Goal: Transaction & Acquisition: Purchase product/service

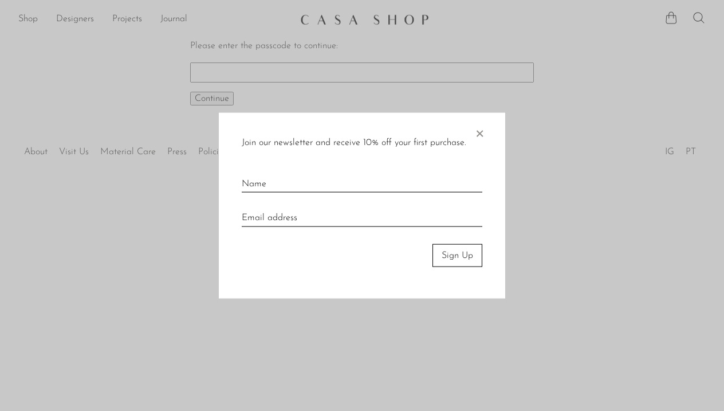
click at [476, 132] on span "×" at bounding box center [479, 130] width 11 height 37
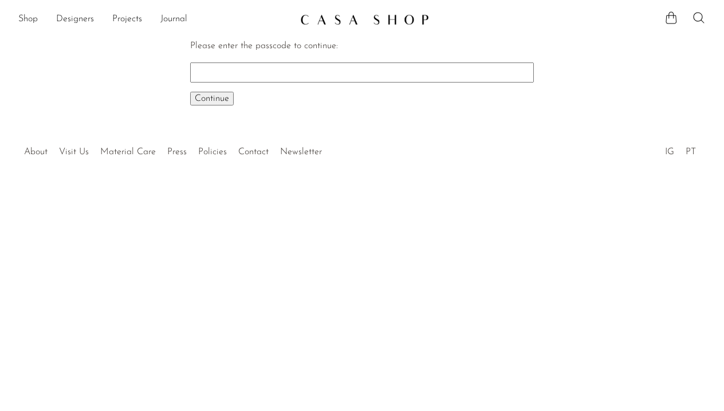
click at [249, 70] on input "Please enter the passcode to continue:" at bounding box center [362, 71] width 344 height 19
type input "EARLY"
click at [203, 96] on span "Continue" at bounding box center [212, 98] width 34 height 9
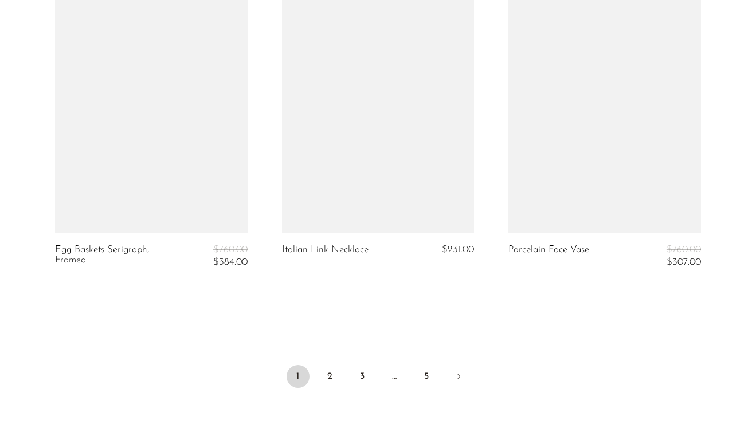
scroll to position [3854, 0]
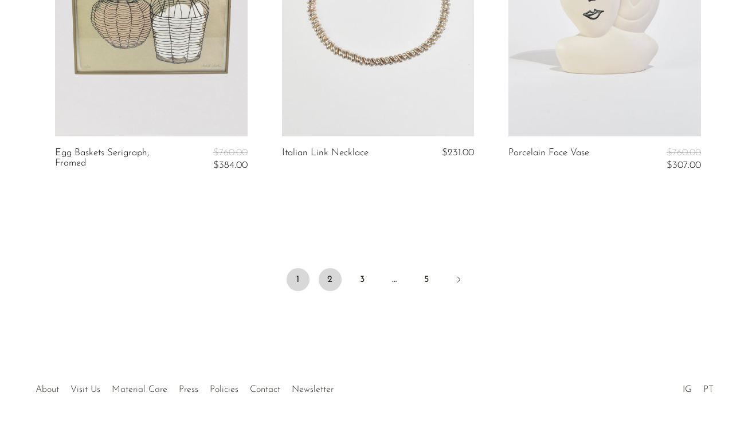
click at [331, 281] on link "2" at bounding box center [330, 279] width 23 height 23
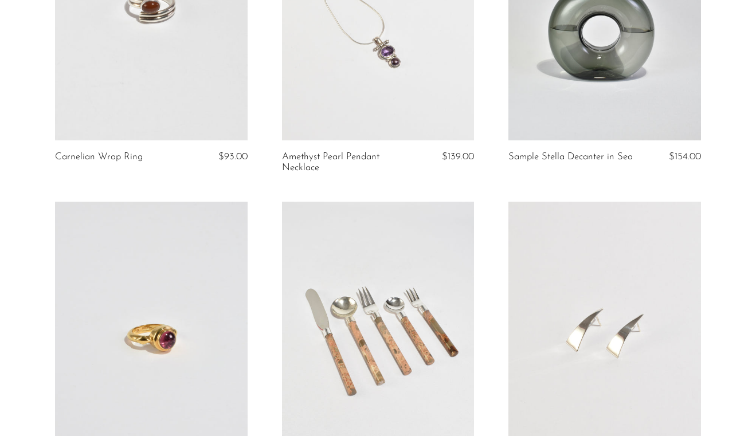
scroll to position [891, 0]
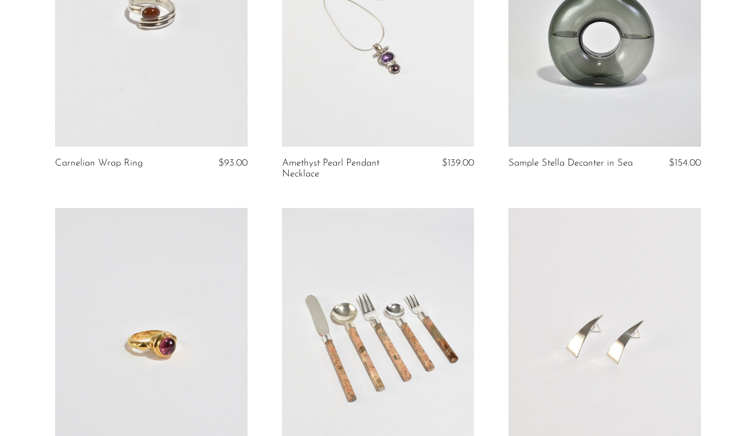
click at [193, 99] on link at bounding box center [151, 11] width 193 height 269
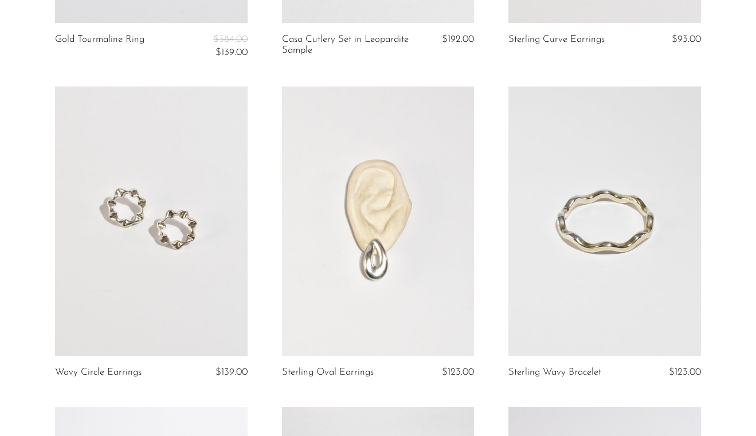
scroll to position [1346, 0]
click at [387, 176] on link at bounding box center [378, 220] width 193 height 269
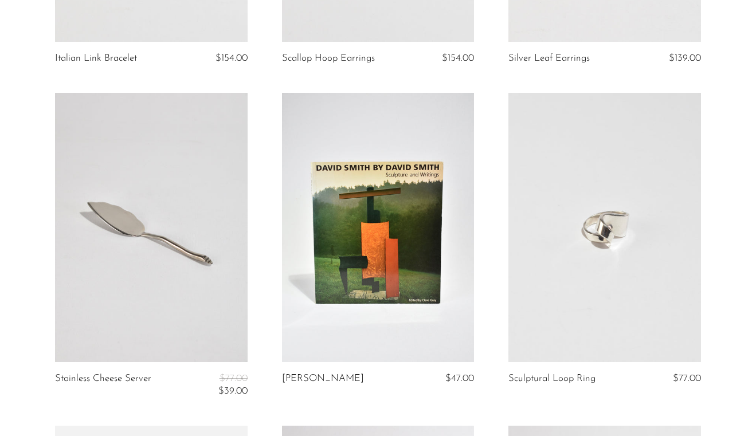
scroll to position [2323, 0]
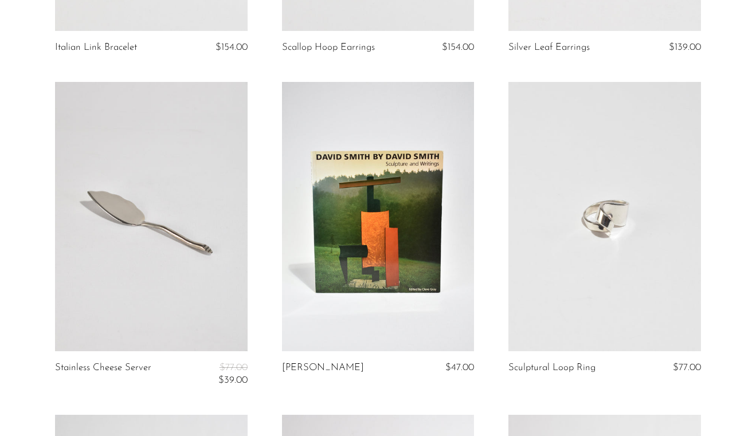
click at [577, 203] on link at bounding box center [604, 216] width 193 height 269
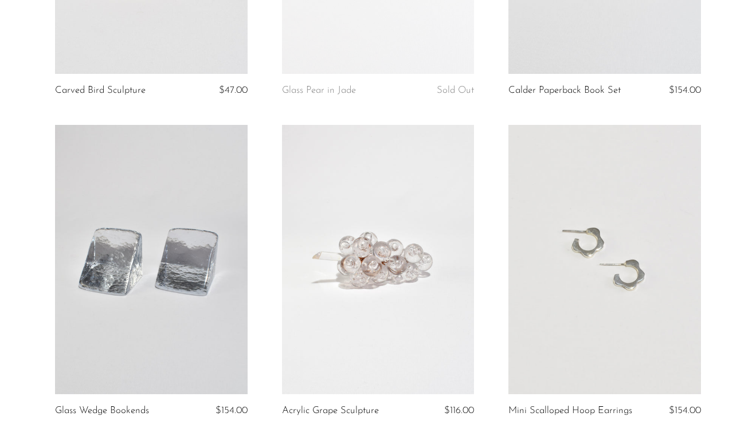
scroll to position [3775, 0]
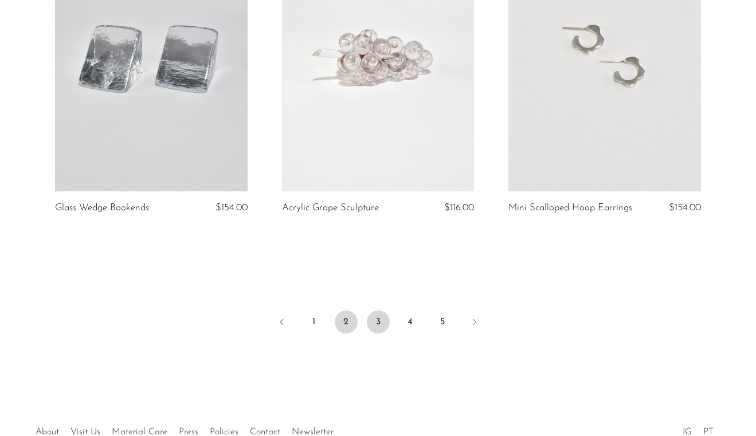
click at [376, 325] on link "3" at bounding box center [378, 322] width 23 height 23
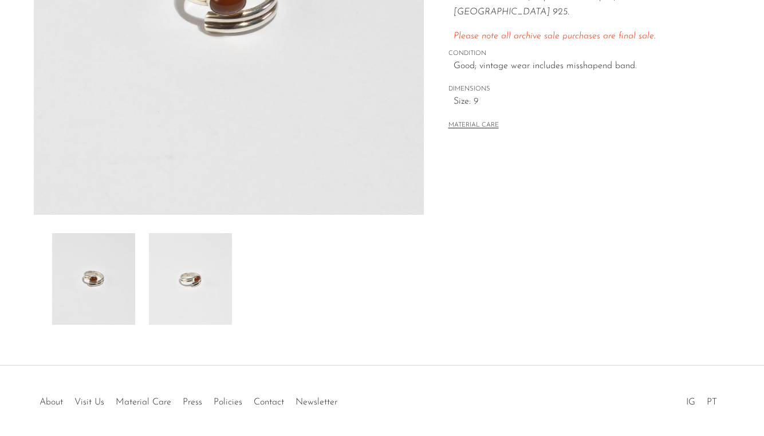
scroll to position [310, 0]
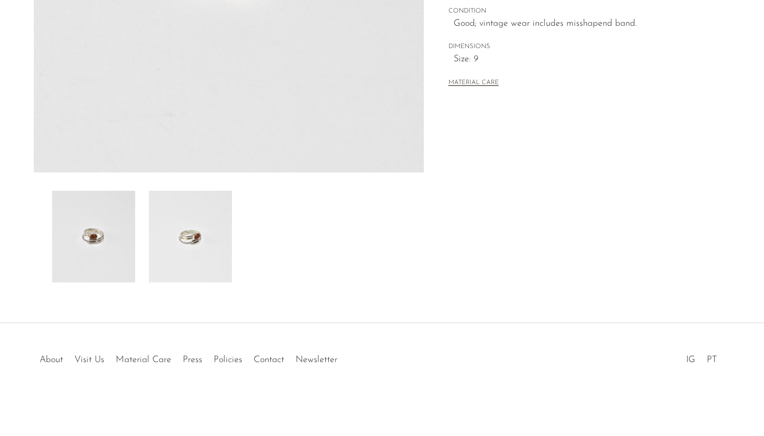
click at [225, 226] on img at bounding box center [190, 237] width 83 height 92
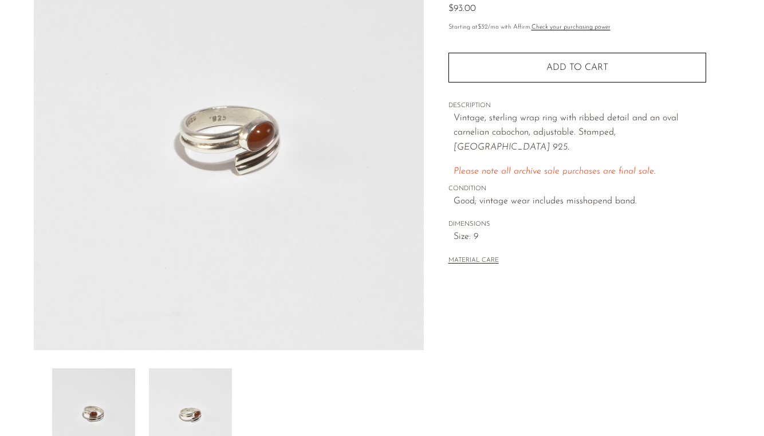
scroll to position [123, 0]
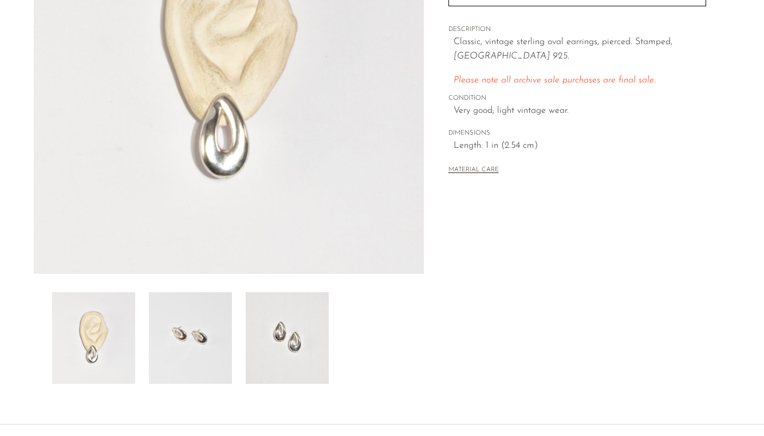
scroll to position [219, 0]
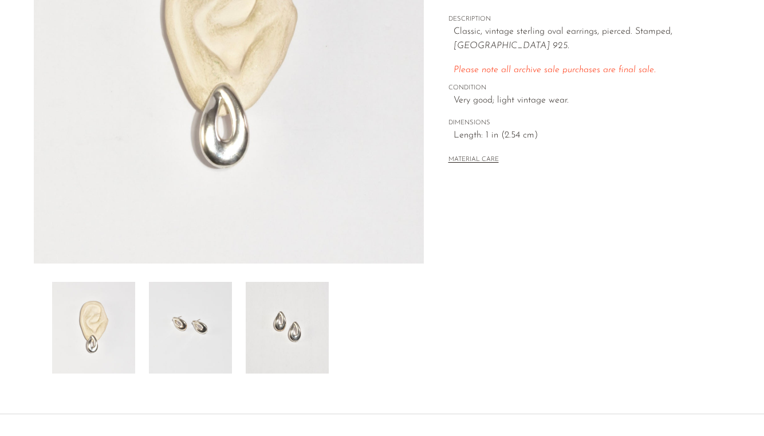
click at [203, 335] on img at bounding box center [190, 328] width 83 height 92
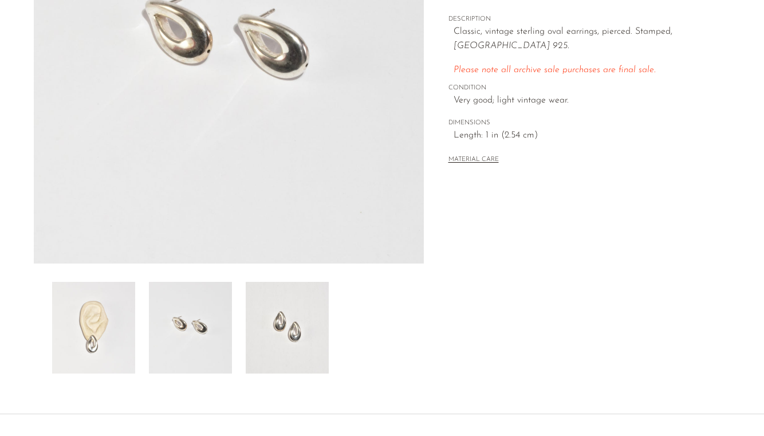
click at [269, 338] on img at bounding box center [287, 328] width 83 height 92
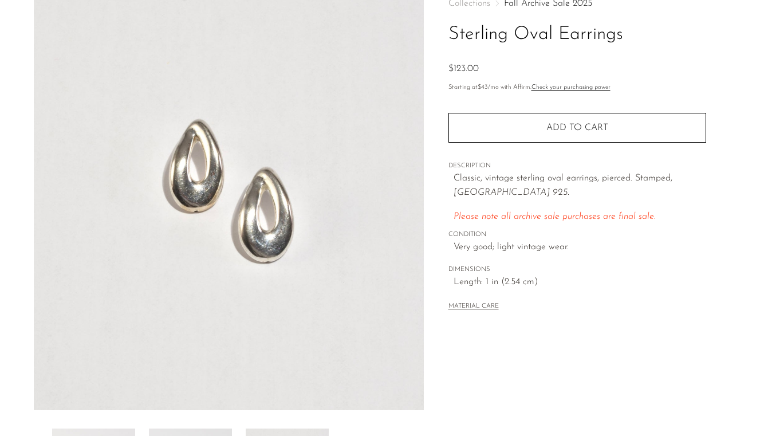
scroll to position [70, 0]
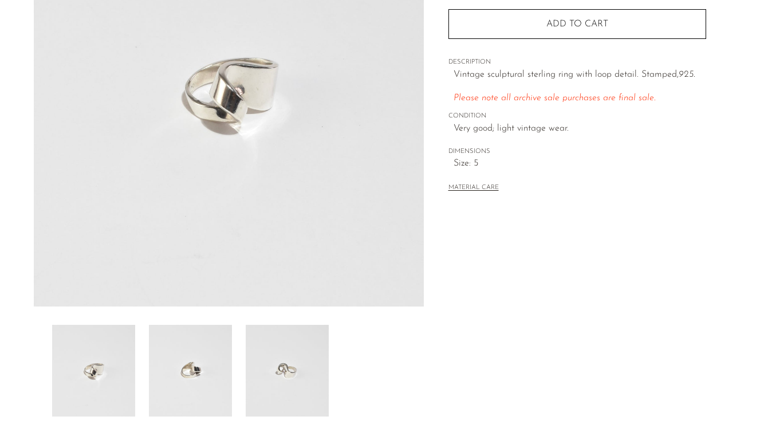
scroll to position [190, 0]
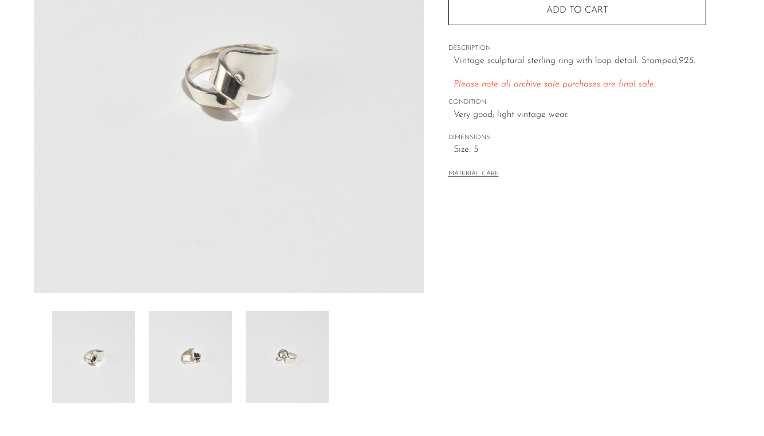
click at [201, 367] on img at bounding box center [190, 357] width 83 height 92
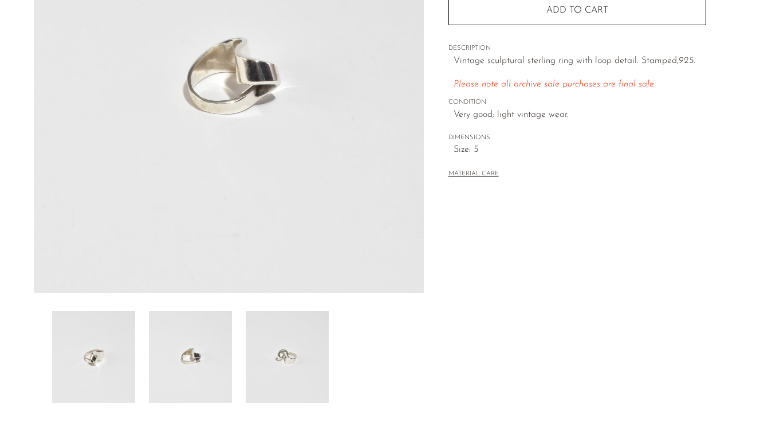
click at [274, 368] on img at bounding box center [287, 357] width 83 height 92
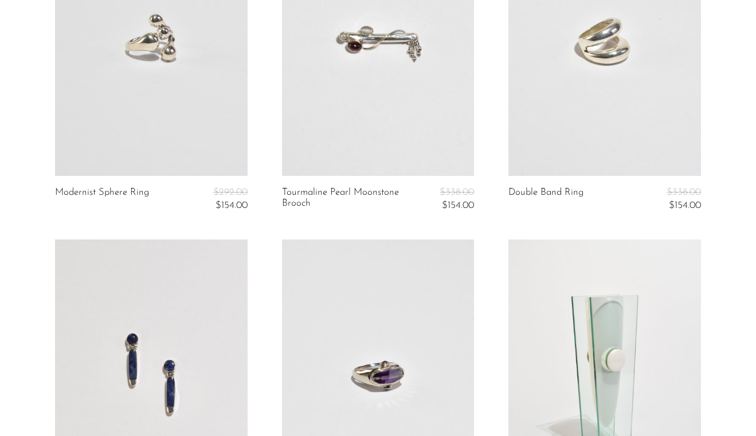
scroll to position [1197, 0]
click at [584, 91] on link at bounding box center [604, 40] width 193 height 269
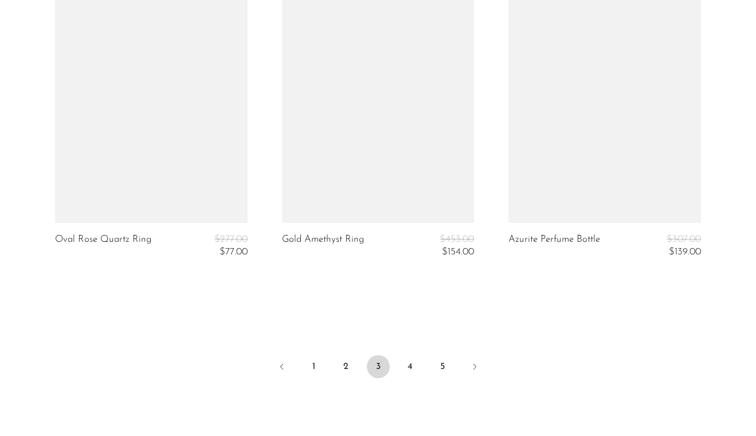
scroll to position [3815, 0]
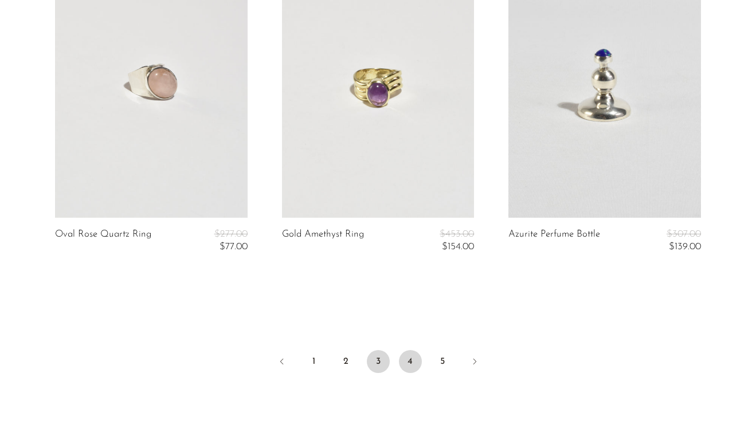
click at [406, 359] on link "4" at bounding box center [410, 361] width 23 height 23
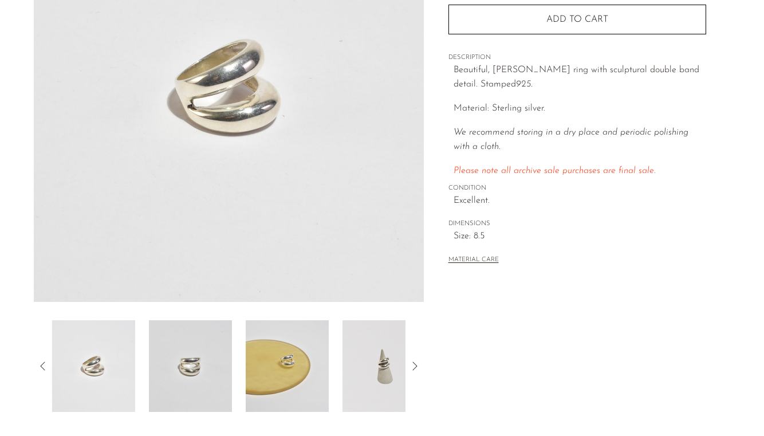
scroll to position [227, 0]
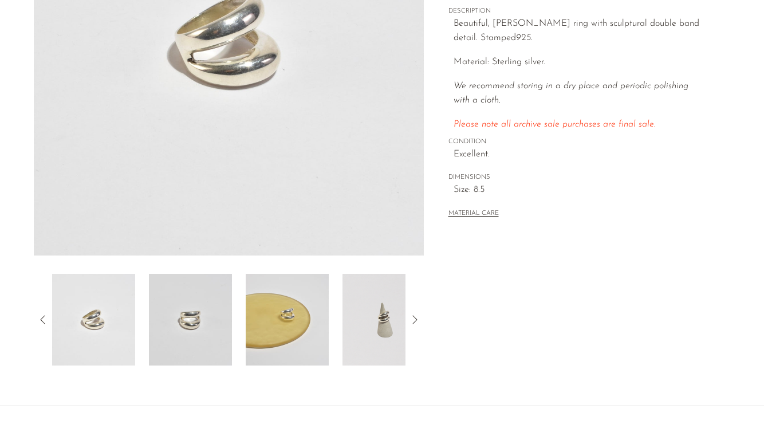
click at [313, 308] on img at bounding box center [287, 320] width 83 height 92
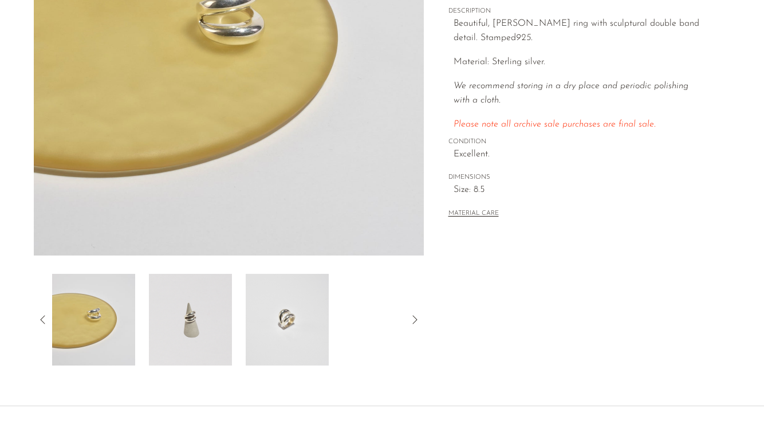
click at [286, 324] on img at bounding box center [287, 320] width 83 height 92
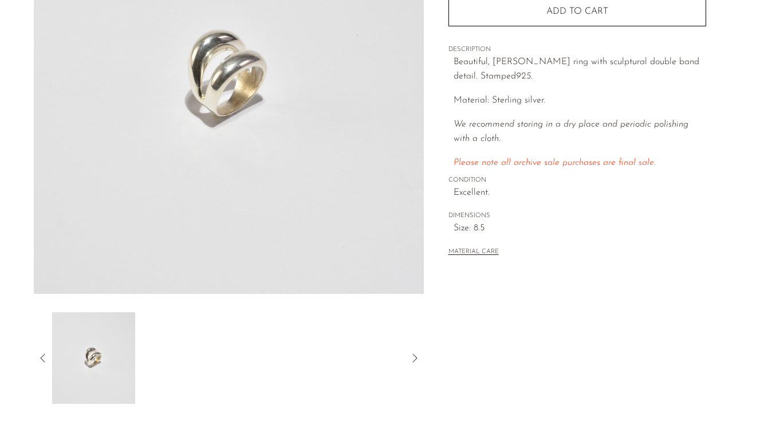
scroll to position [166, 0]
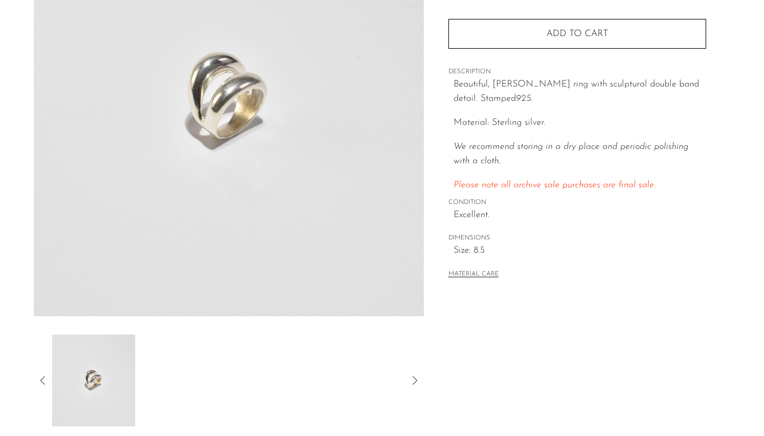
click at [26, 372] on article "Double Band Ring $338.00 $154.00" at bounding box center [381, 157] width 733 height 540
click at [41, 379] on icon at bounding box center [43, 381] width 14 height 14
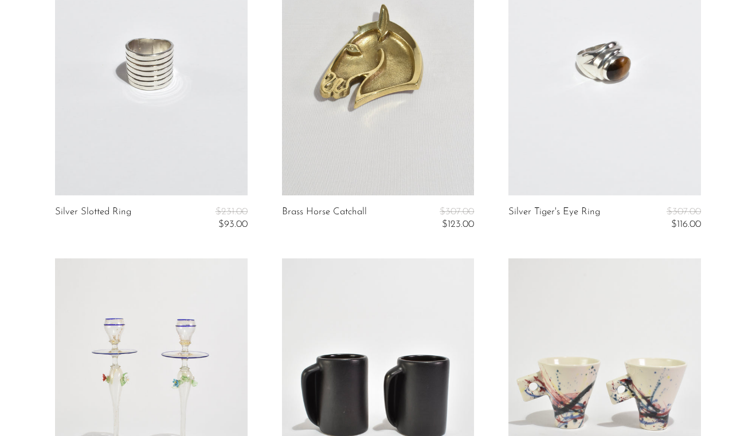
scroll to position [1520, 0]
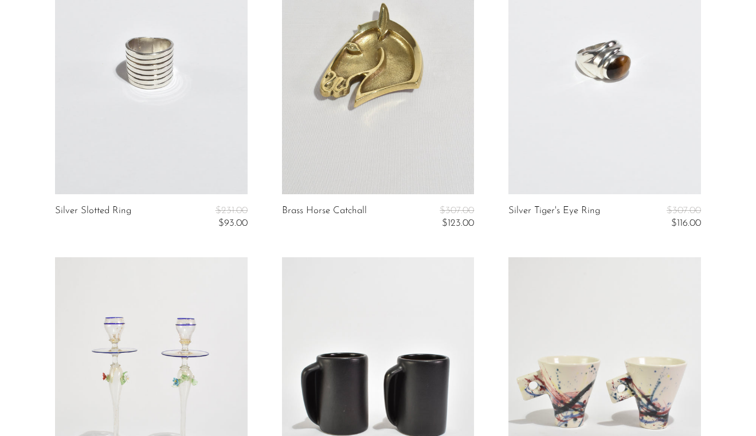
click at [584, 67] on link at bounding box center [604, 59] width 193 height 269
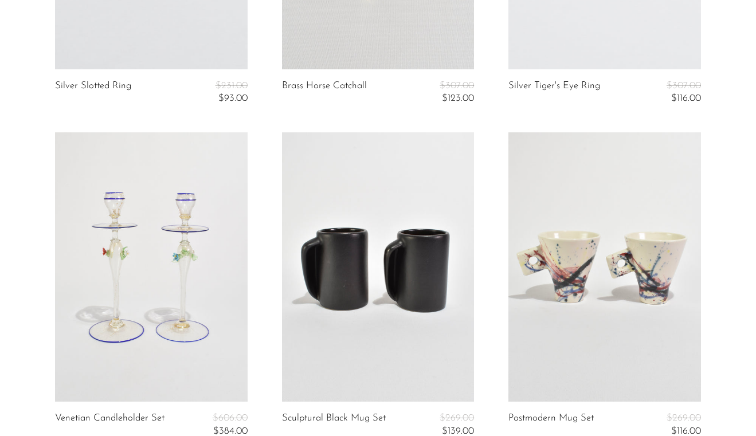
scroll to position [1651, 0]
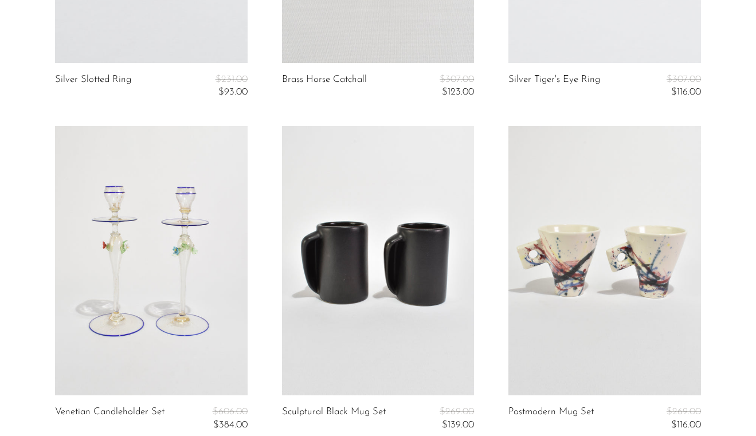
click at [388, 239] on link at bounding box center [378, 260] width 193 height 269
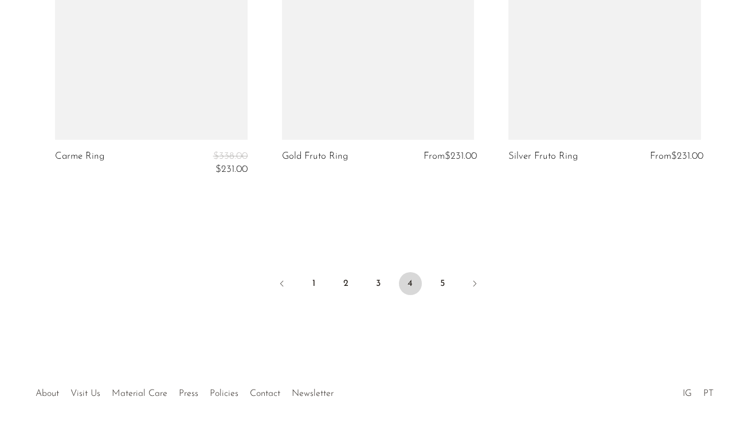
scroll to position [3905, 0]
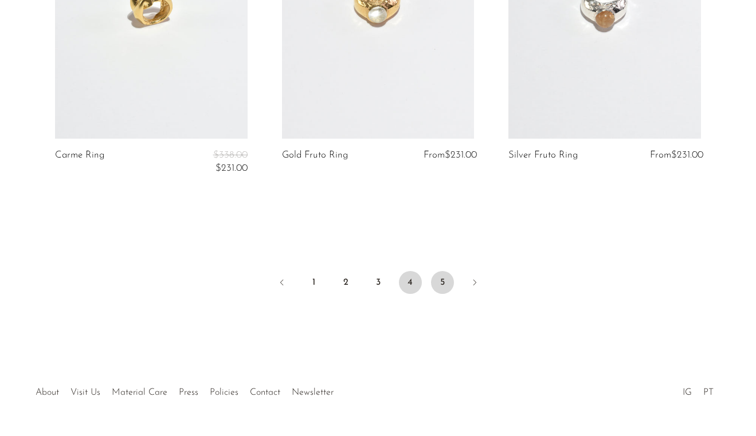
click at [438, 278] on link "5" at bounding box center [442, 282] width 23 height 23
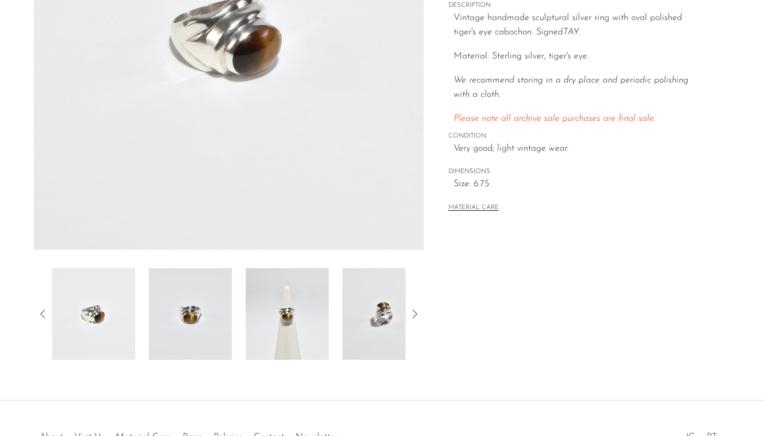
click at [305, 320] on img at bounding box center [287, 314] width 83 height 92
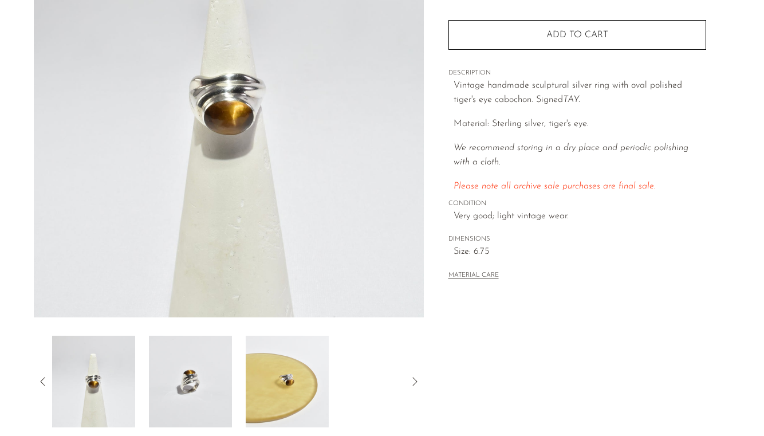
scroll to position [164, 0]
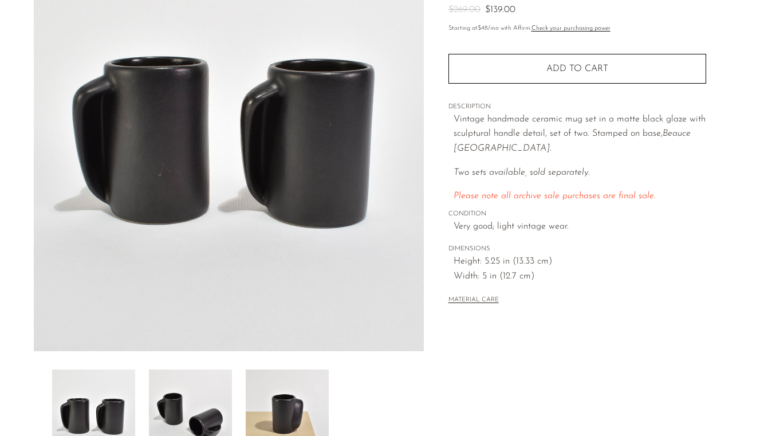
scroll to position [130, 0]
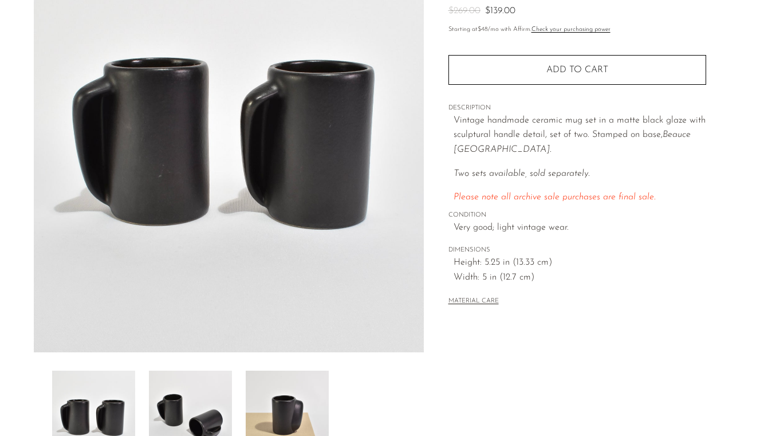
click at [197, 399] on img at bounding box center [190, 417] width 83 height 92
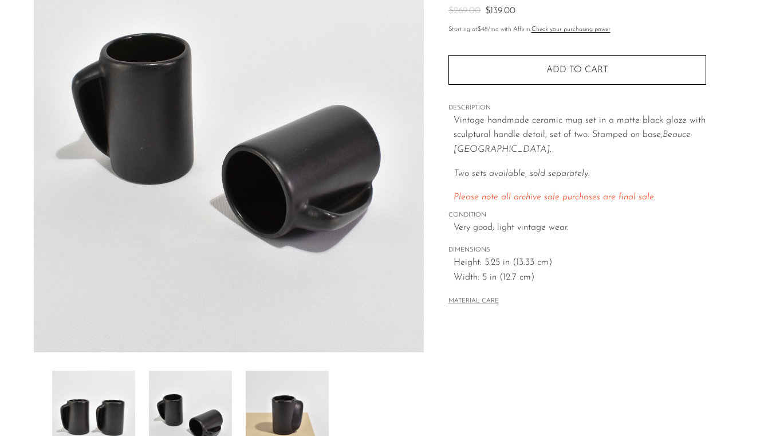
click at [265, 398] on img at bounding box center [287, 417] width 83 height 92
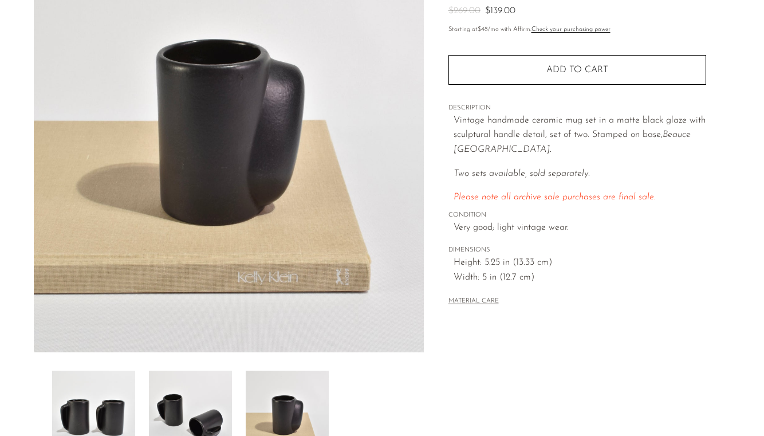
click at [121, 402] on img at bounding box center [93, 417] width 83 height 92
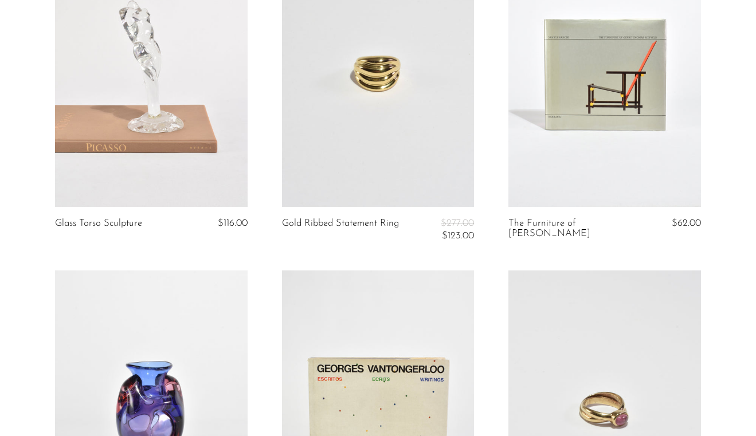
scroll to position [168, 0]
click at [442, 104] on link at bounding box center [378, 71] width 193 height 269
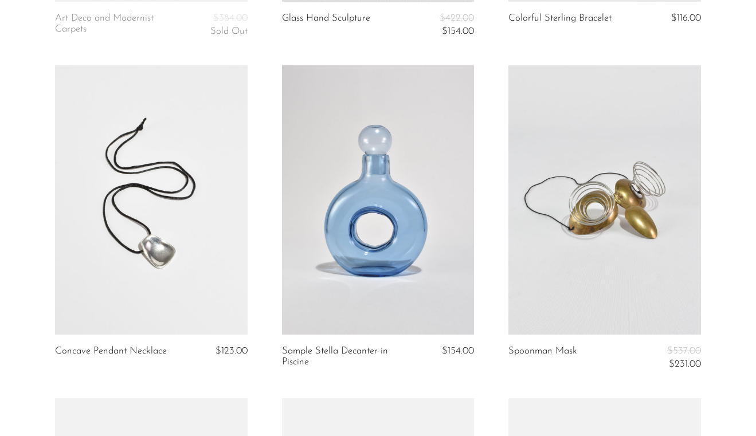
scroll to position [1393, 0]
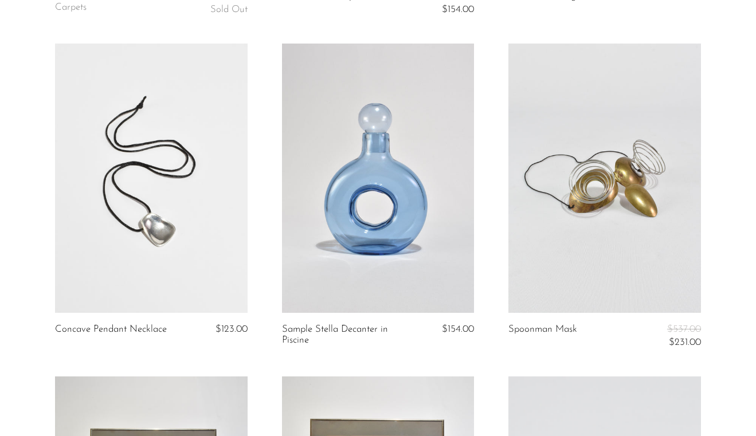
click at [186, 201] on link at bounding box center [151, 178] width 193 height 269
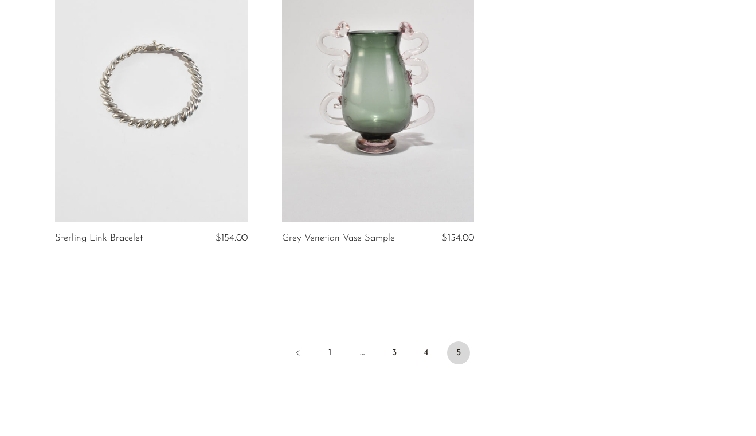
scroll to position [3481, 0]
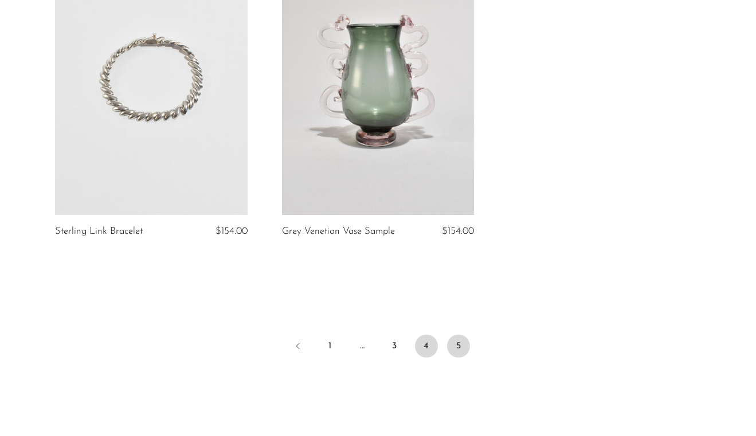
click at [423, 344] on link "4" at bounding box center [426, 346] width 23 height 23
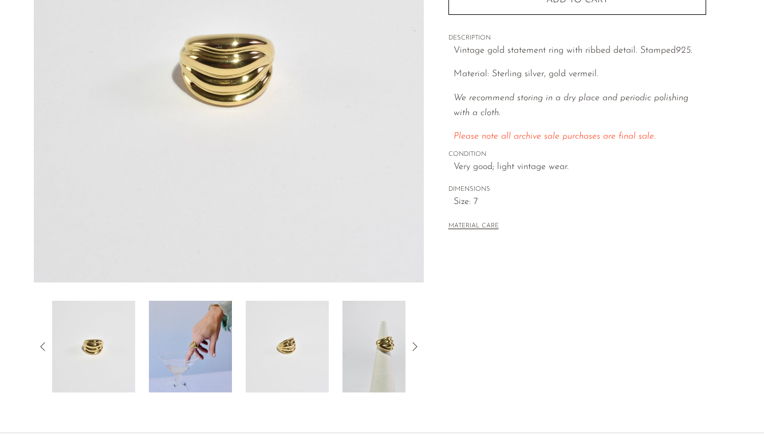
scroll to position [210, 0]
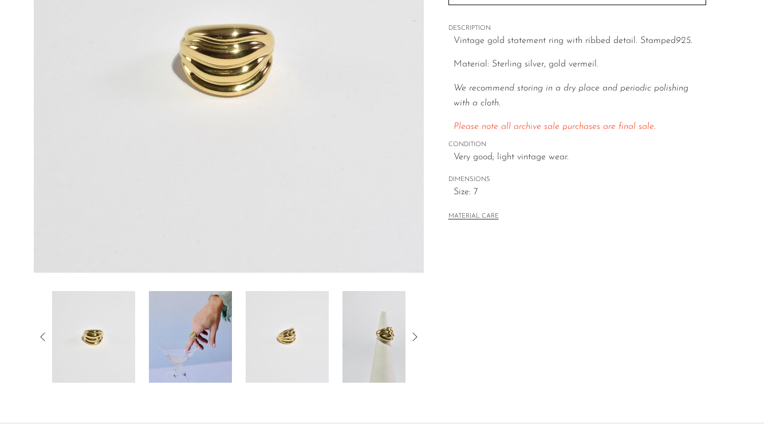
click at [231, 332] on img at bounding box center [190, 337] width 83 height 92
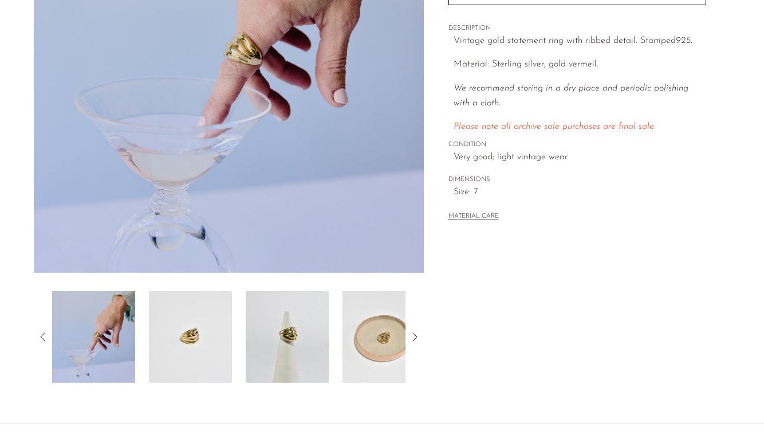
click at [365, 351] on img at bounding box center [384, 337] width 83 height 92
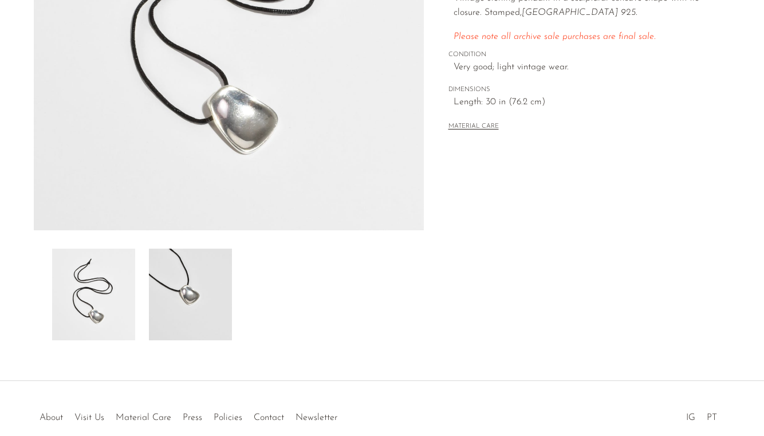
scroll to position [310, 0]
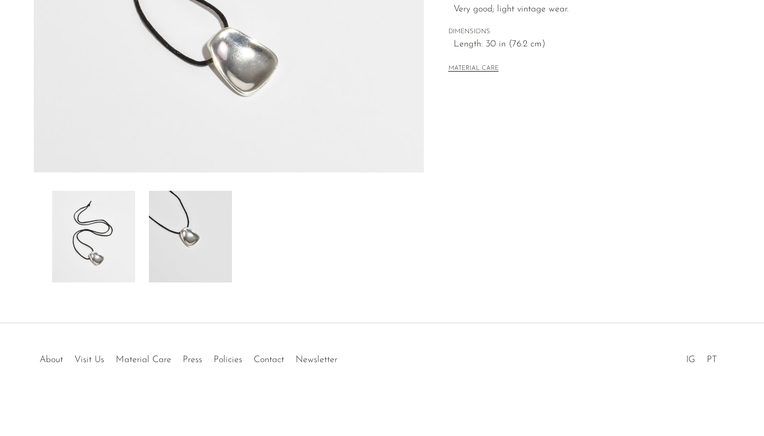
click at [166, 227] on img at bounding box center [190, 237] width 83 height 92
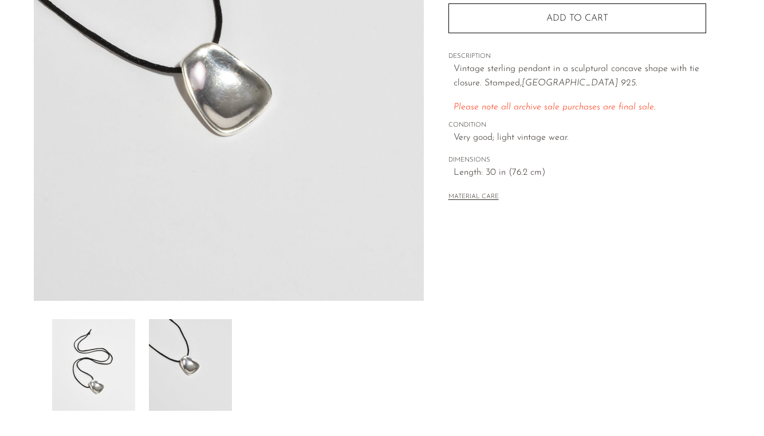
scroll to position [167, 0]
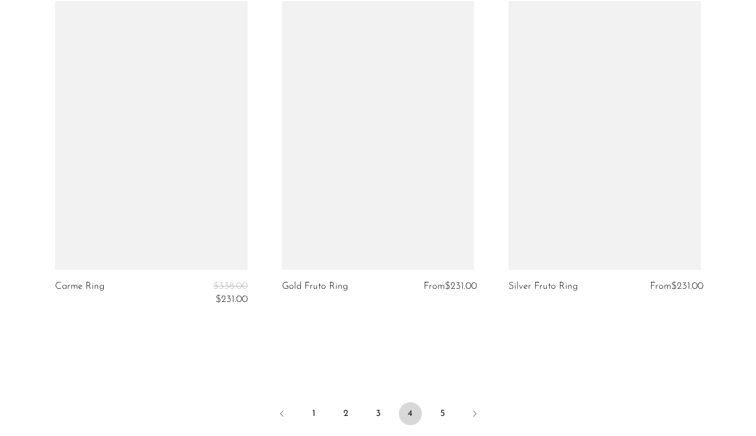
scroll to position [3780, 0]
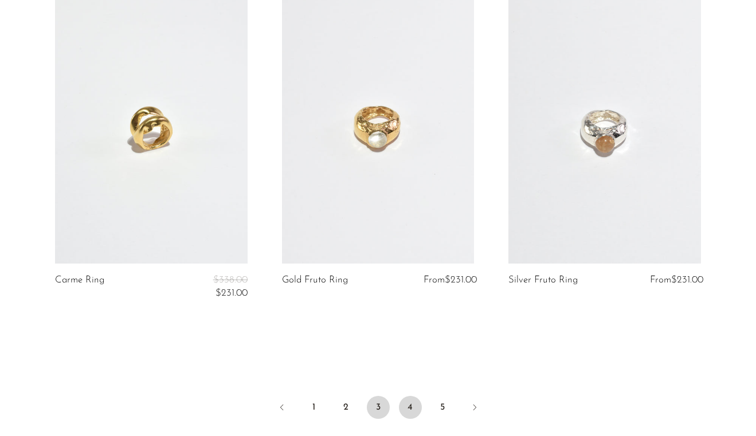
click at [376, 396] on link "3" at bounding box center [378, 407] width 23 height 23
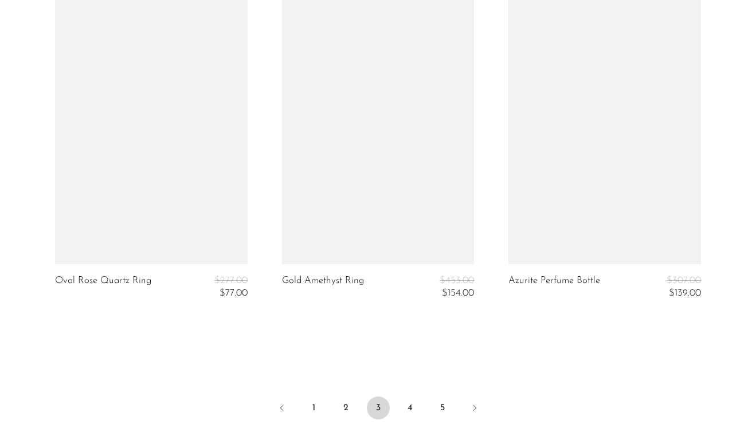
scroll to position [3777, 0]
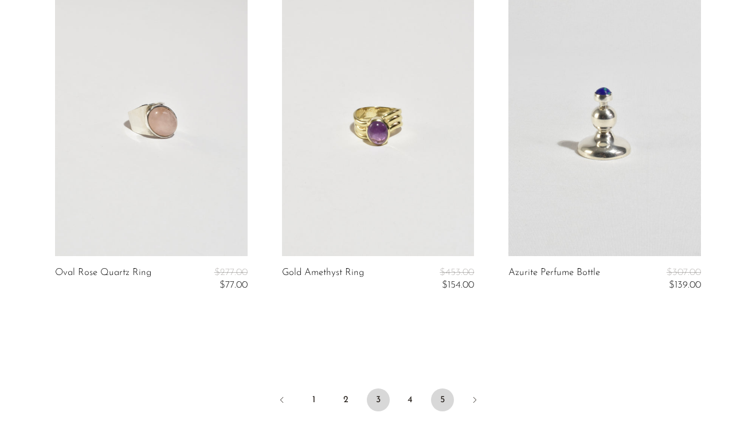
click at [441, 398] on link "5" at bounding box center [442, 399] width 23 height 23
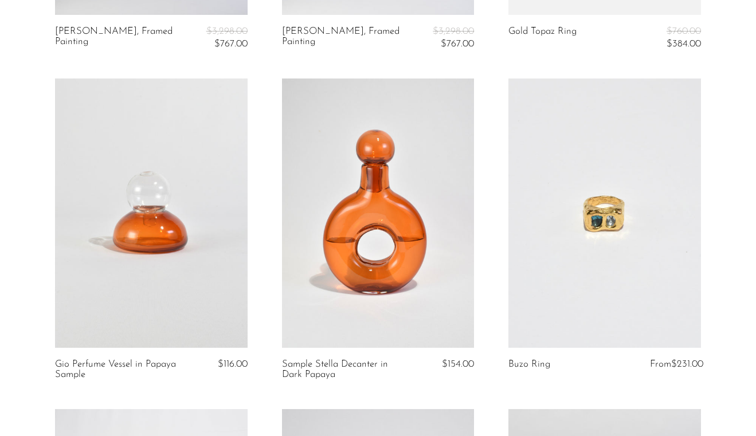
scroll to position [2024, 0]
click at [569, 257] on link at bounding box center [604, 212] width 193 height 269
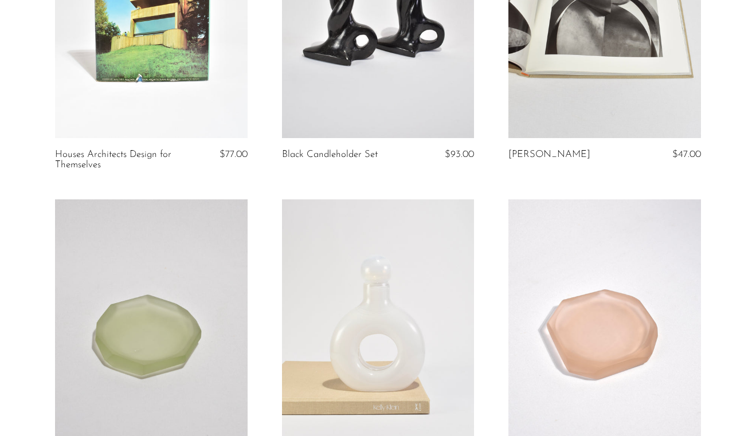
scroll to position [2567, 0]
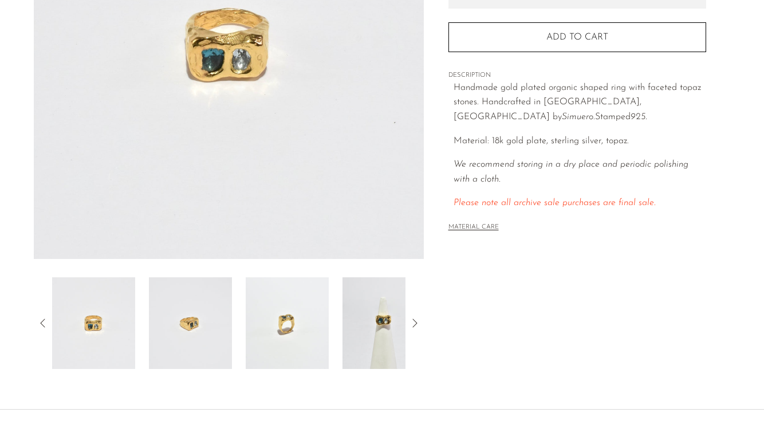
scroll to position [258, 0]
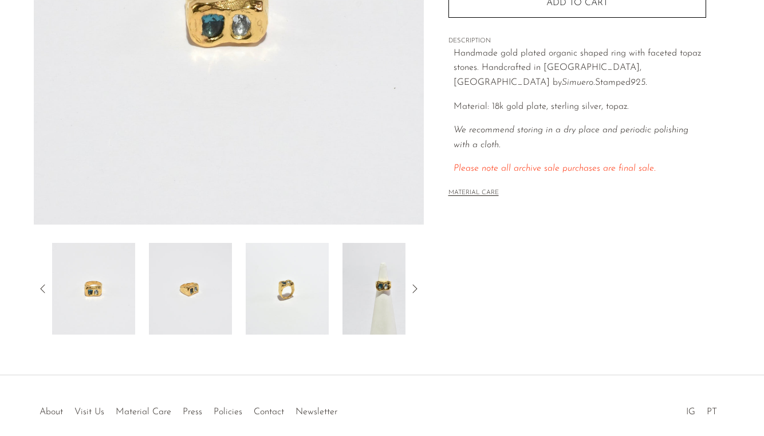
click at [290, 312] on img at bounding box center [287, 289] width 83 height 92
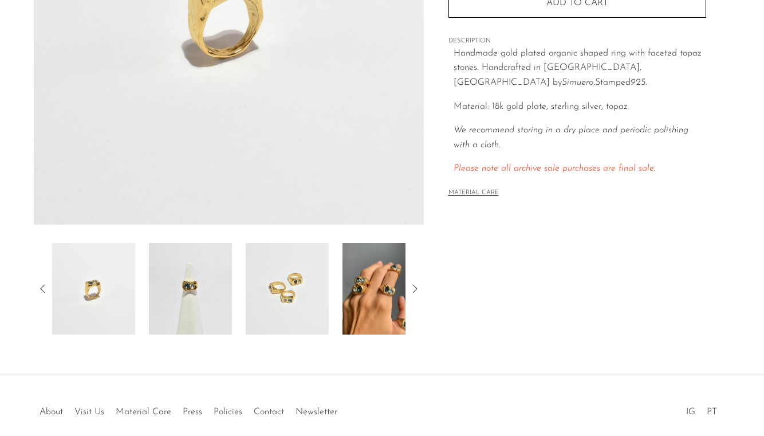
click at [349, 311] on img at bounding box center [384, 289] width 83 height 92
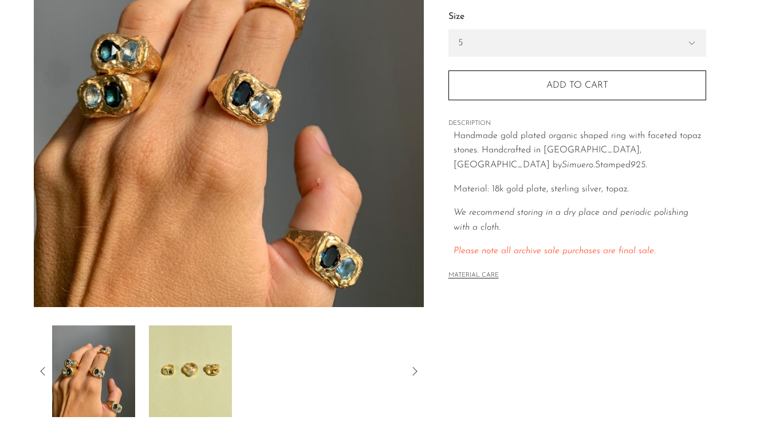
scroll to position [175, 0]
